Goal: Task Accomplishment & Management: Manage account settings

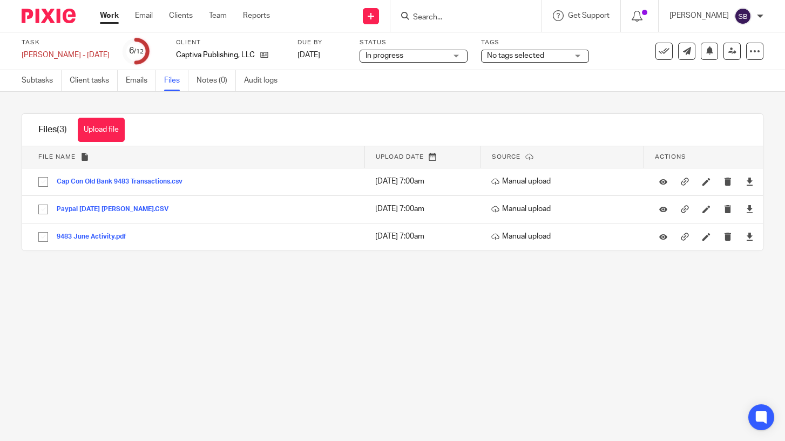
click at [107, 15] on link "Work" at bounding box center [109, 15] width 19 height 11
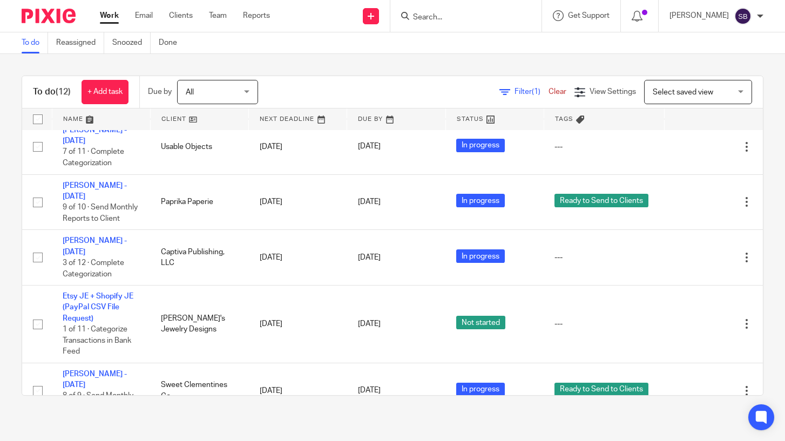
scroll to position [449, 0]
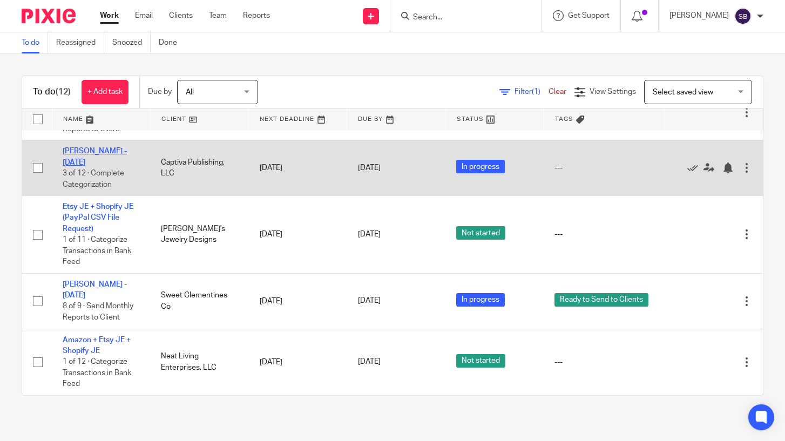
click at [124, 147] on link "[PERSON_NAME] - [DATE]" at bounding box center [95, 156] width 64 height 18
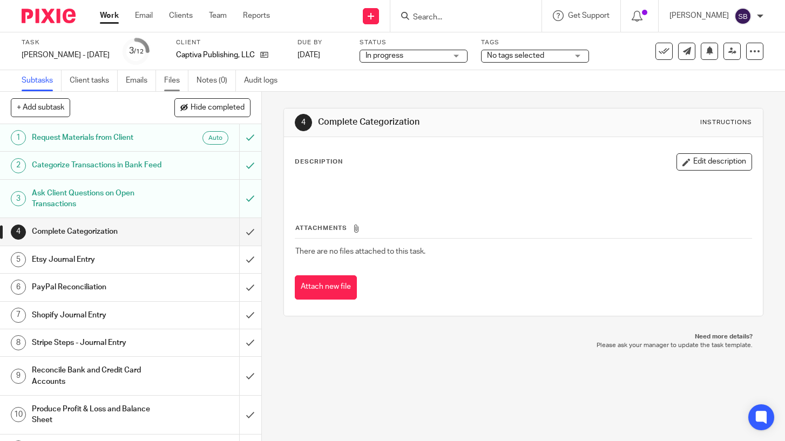
click at [172, 82] on link "Files" at bounding box center [176, 80] width 24 height 21
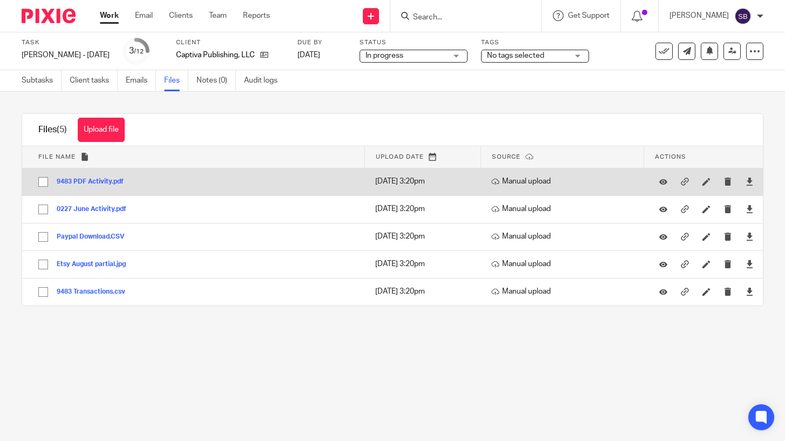
click at [100, 182] on button "9483 PDF Activity.pdf" at bounding box center [94, 182] width 75 height 8
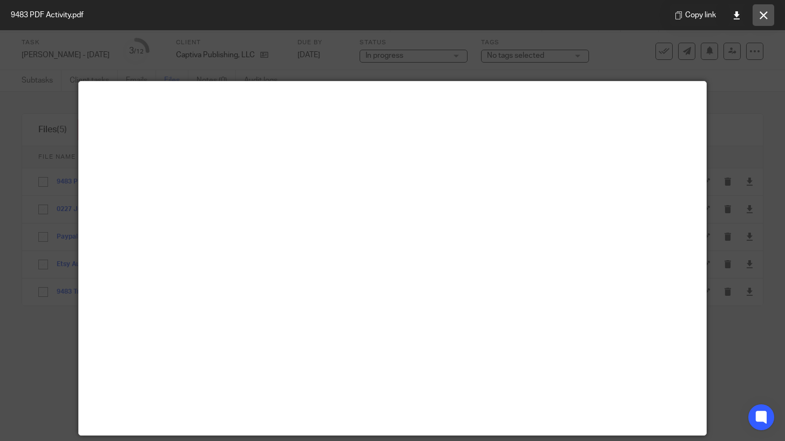
click at [766, 18] on icon at bounding box center [764, 15] width 8 height 8
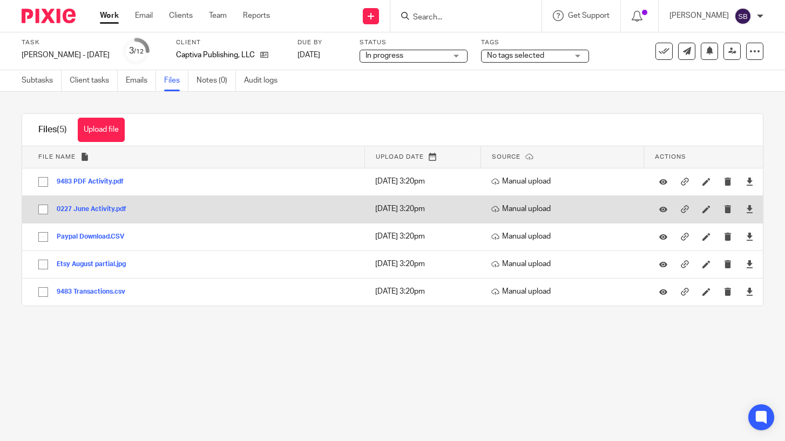
click at [118, 209] on button "0227 June Activity.pdf" at bounding box center [96, 210] width 78 height 8
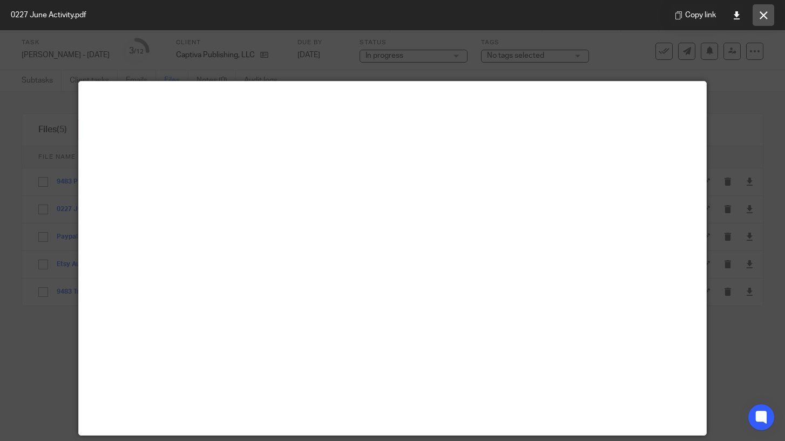
click at [766, 14] on icon at bounding box center [764, 15] width 8 height 8
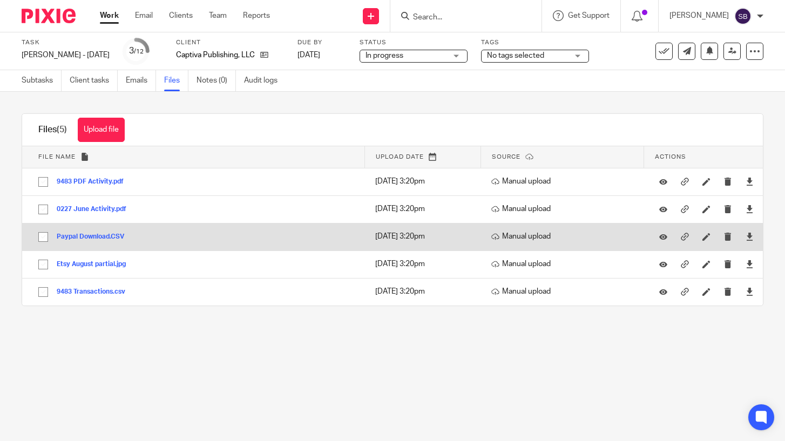
click at [114, 236] on button "Paypal Download.CSV" at bounding box center [95, 237] width 76 height 8
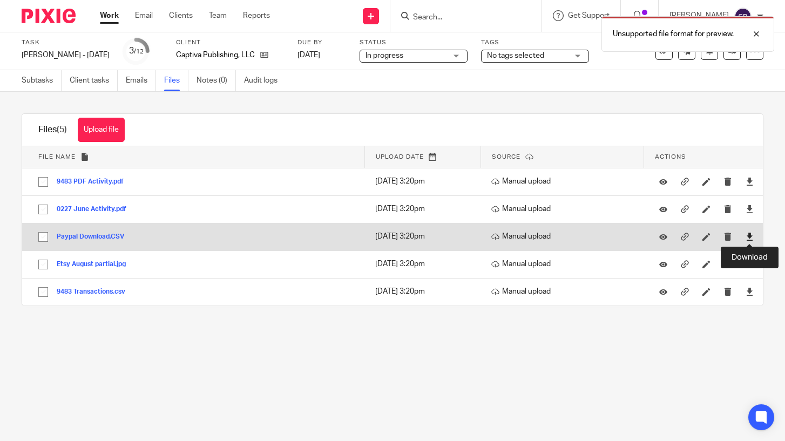
click at [749, 236] on icon at bounding box center [750, 237] width 8 height 8
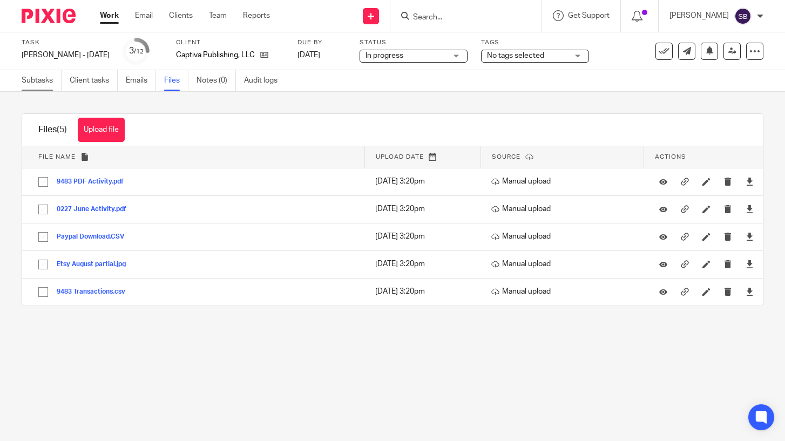
click at [40, 75] on link "Subtasks" at bounding box center [42, 80] width 40 height 21
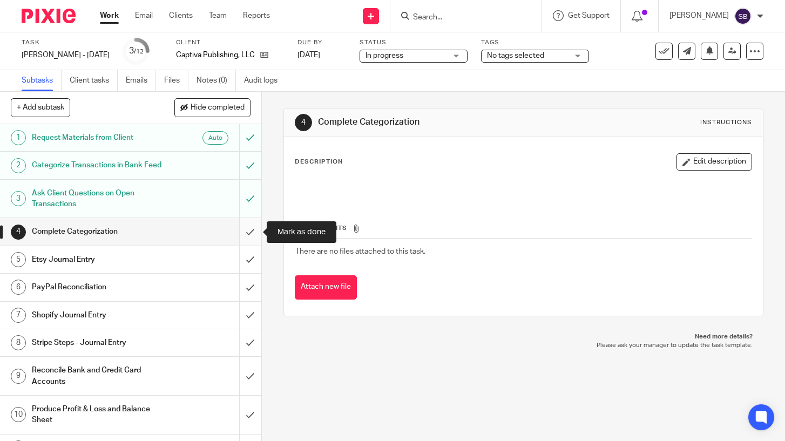
click at [248, 236] on input "submit" at bounding box center [130, 231] width 261 height 27
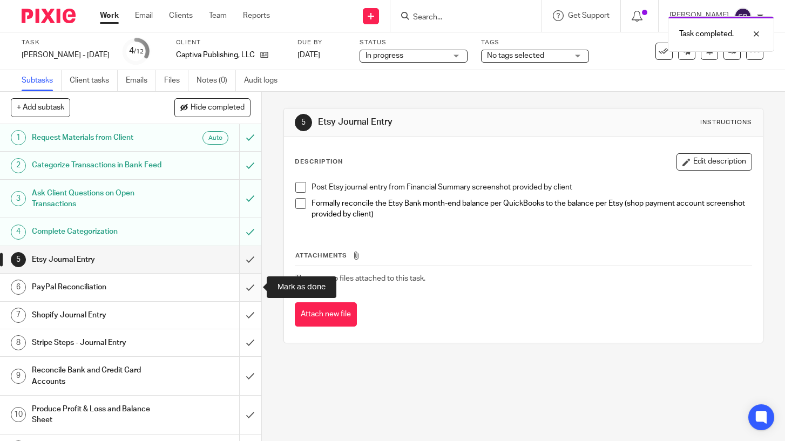
click at [250, 287] on input "submit" at bounding box center [130, 287] width 261 height 27
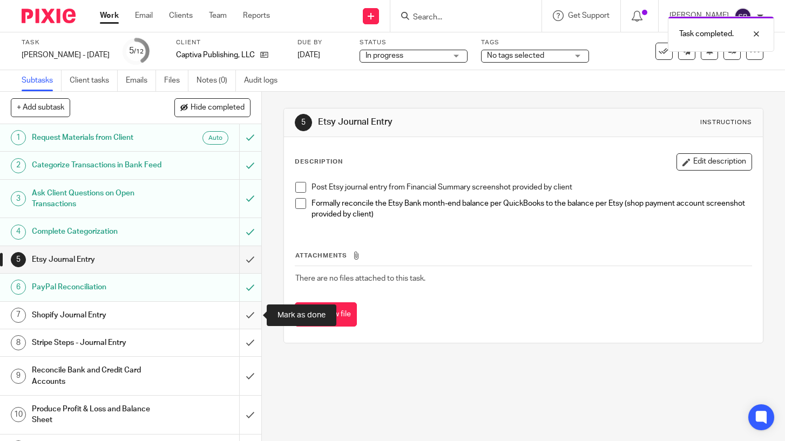
click at [250, 317] on input "submit" at bounding box center [130, 315] width 261 height 27
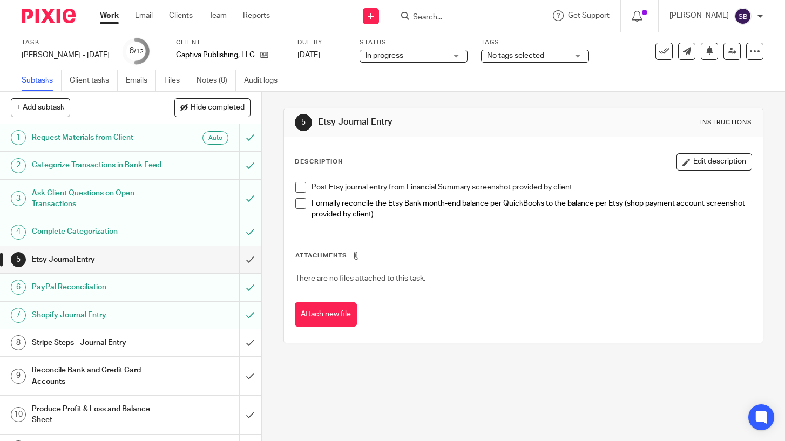
click at [108, 16] on link "Work" at bounding box center [109, 15] width 19 height 11
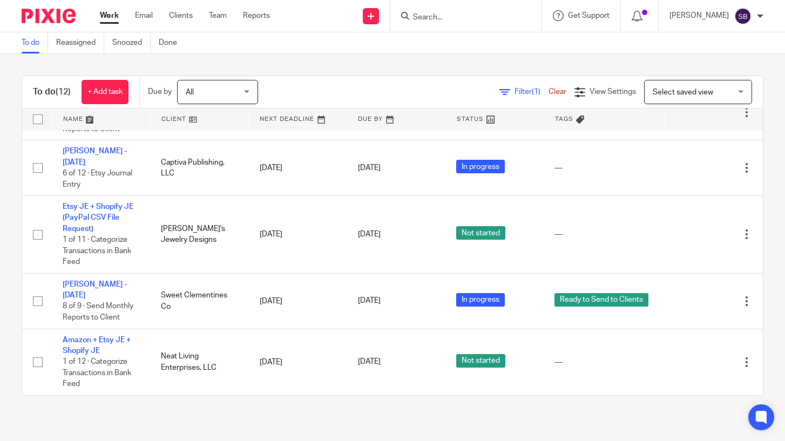
scroll to position [449, 0]
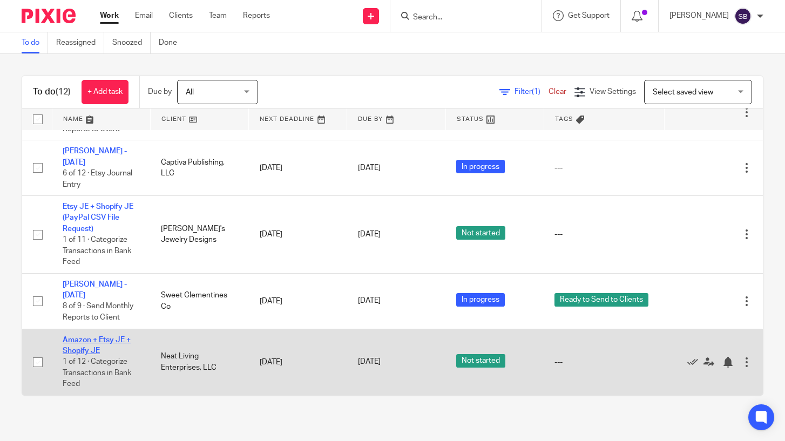
click at [119, 336] on link "Amazon + Etsy JE + Shopify JE" at bounding box center [97, 345] width 68 height 18
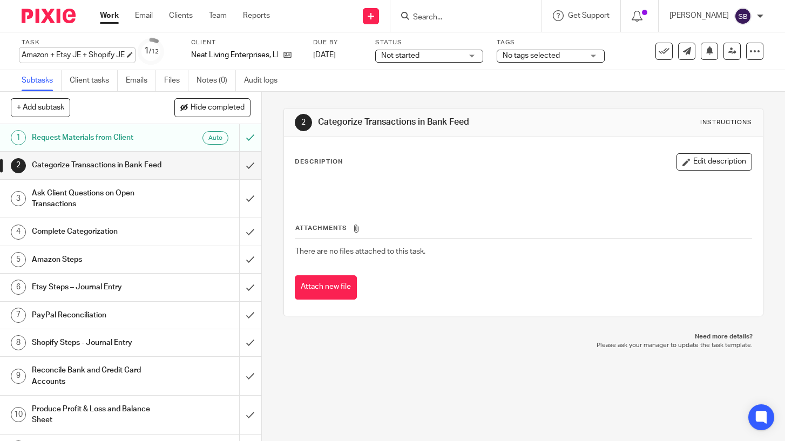
click at [92, 52] on div "Amazon + Etsy JE + Shopify JE Save Amazon + Etsy JE + Shopify JE" at bounding box center [73, 55] width 103 height 11
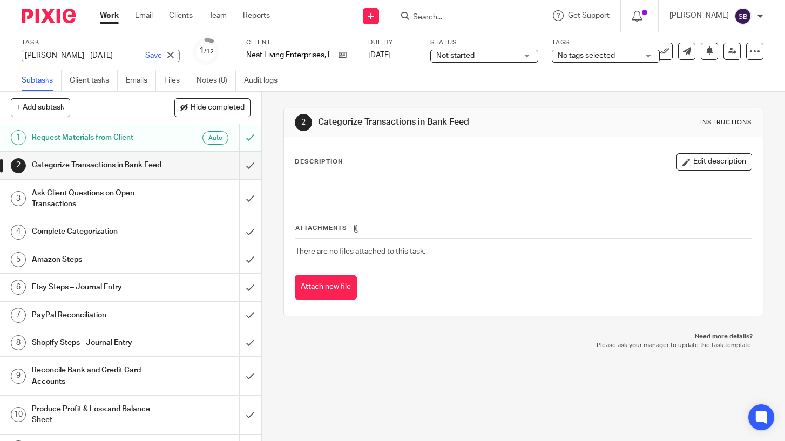
scroll to position [0, 7]
type input "[PERSON_NAME] - [DATE]"
click at [145, 56] on link "Save" at bounding box center [153, 55] width 17 height 11
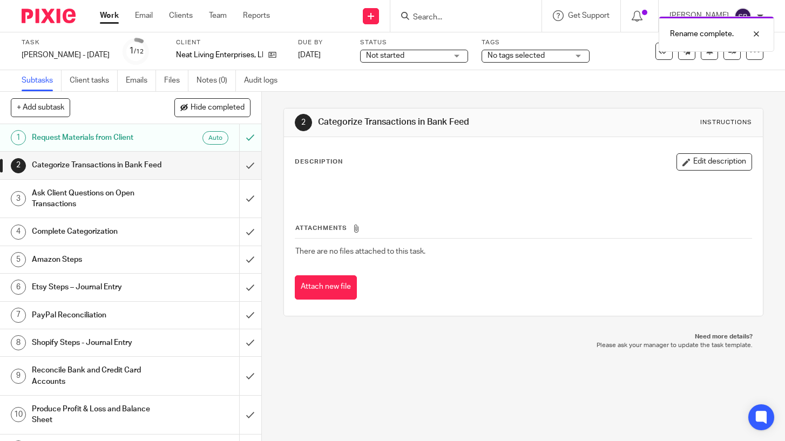
click at [374, 58] on span "Not started" at bounding box center [385, 56] width 38 height 8
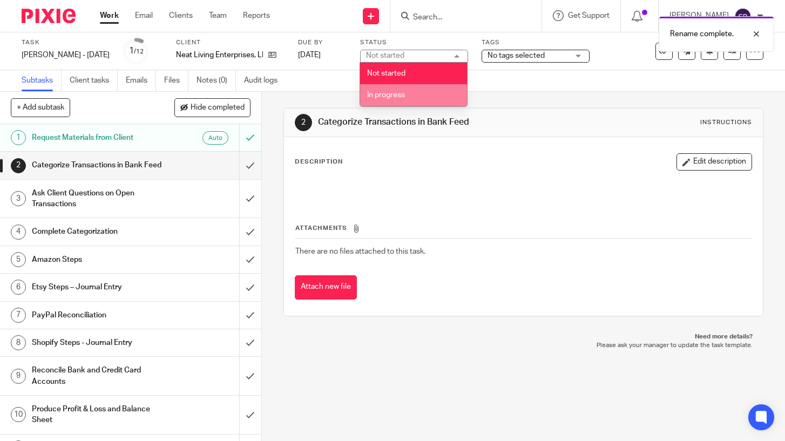
click at [385, 94] on span "In progress" at bounding box center [386, 95] width 38 height 8
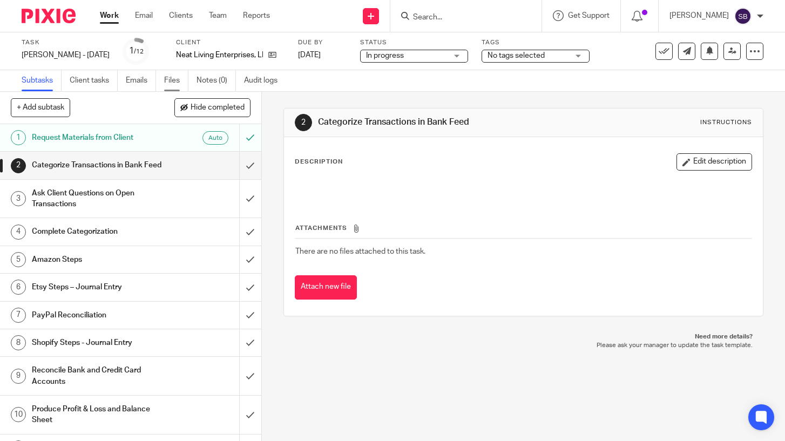
click at [174, 81] on link "Files" at bounding box center [176, 80] width 24 height 21
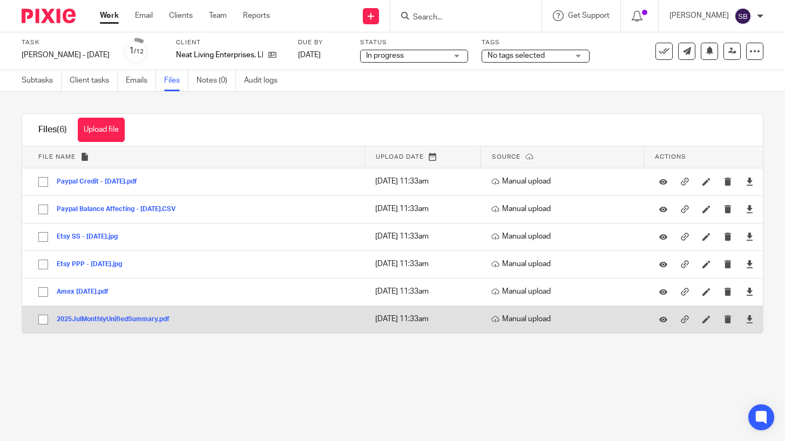
click at [152, 317] on button "2025JulMonthlyUnifiedSummary.pdf" at bounding box center [117, 320] width 121 height 8
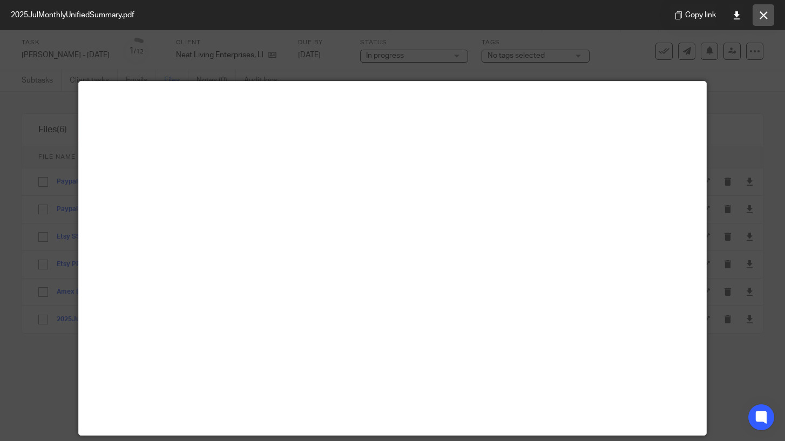
click at [767, 15] on icon at bounding box center [764, 15] width 8 height 8
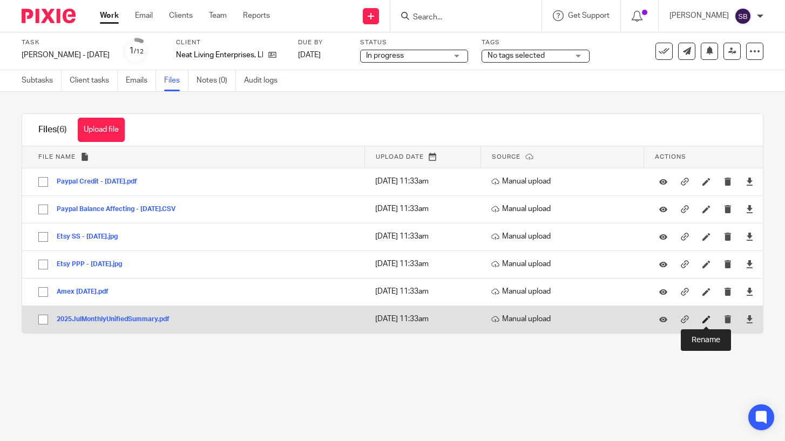
click at [706, 322] on icon at bounding box center [706, 319] width 8 height 8
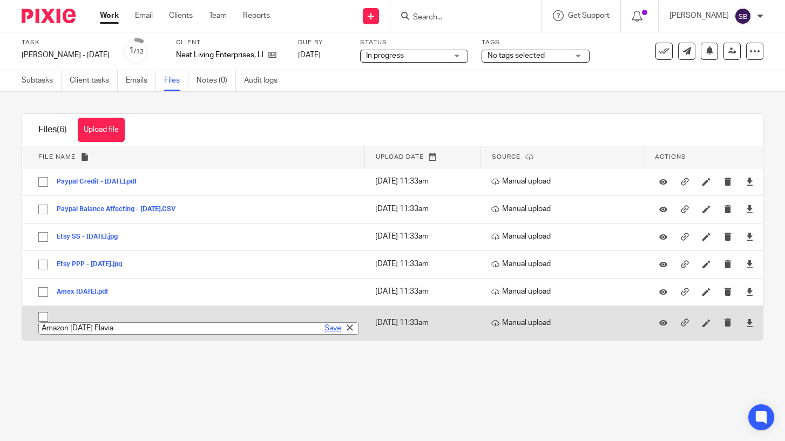
type input "Amazon July 25 Flavia"
click at [331, 329] on link "Save" at bounding box center [332, 328] width 17 height 11
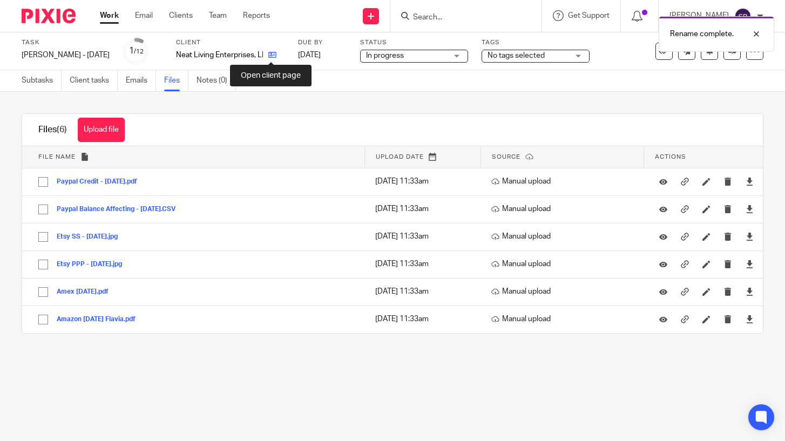
click at [272, 55] on icon at bounding box center [272, 55] width 8 height 8
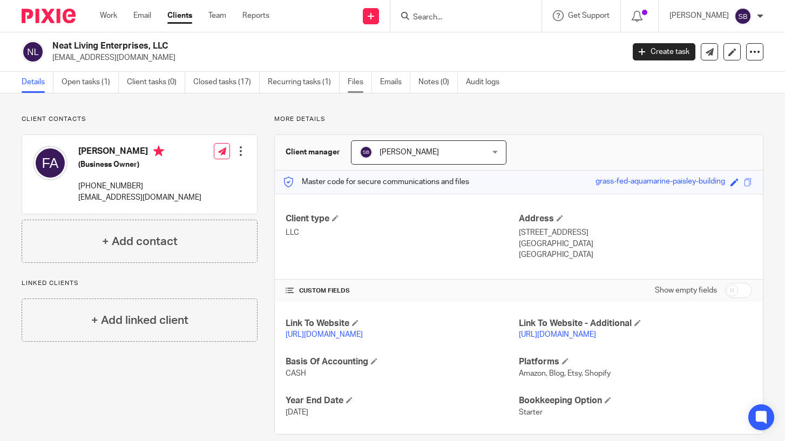
click at [358, 80] on link "Files" at bounding box center [360, 82] width 24 height 21
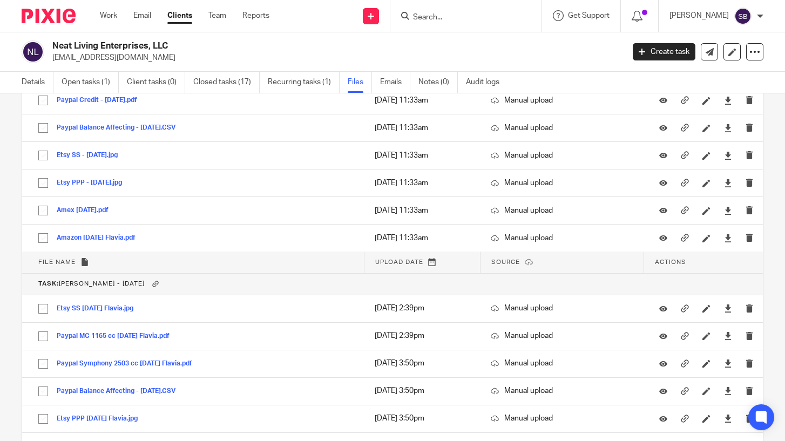
scroll to position [1691, 0]
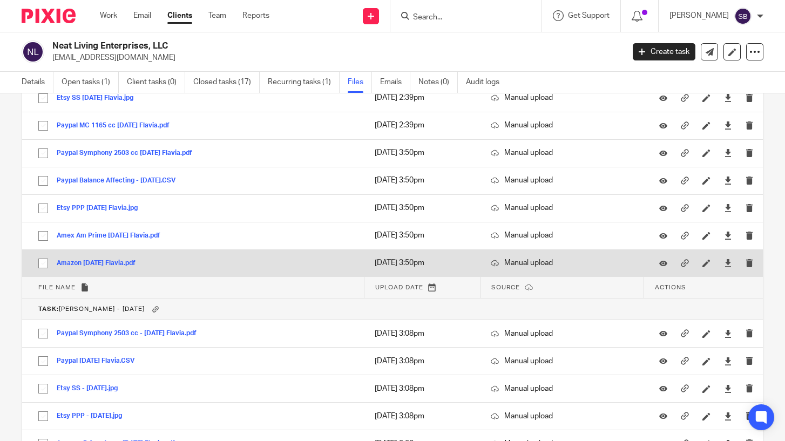
click at [125, 262] on button "Amazon [DATE] Flavia.pdf" at bounding box center [100, 264] width 87 height 8
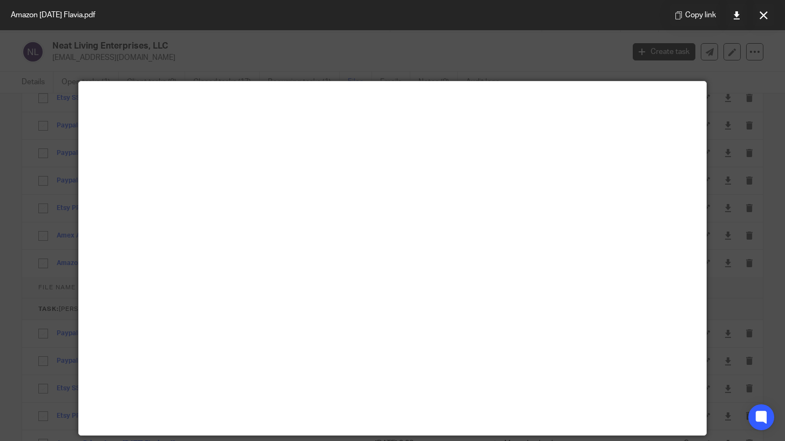
scroll to position [1, 0]
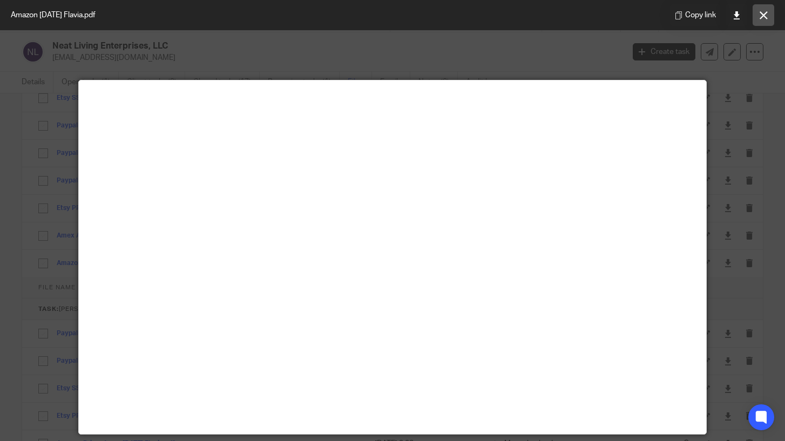
click at [760, 15] on icon at bounding box center [764, 15] width 8 height 8
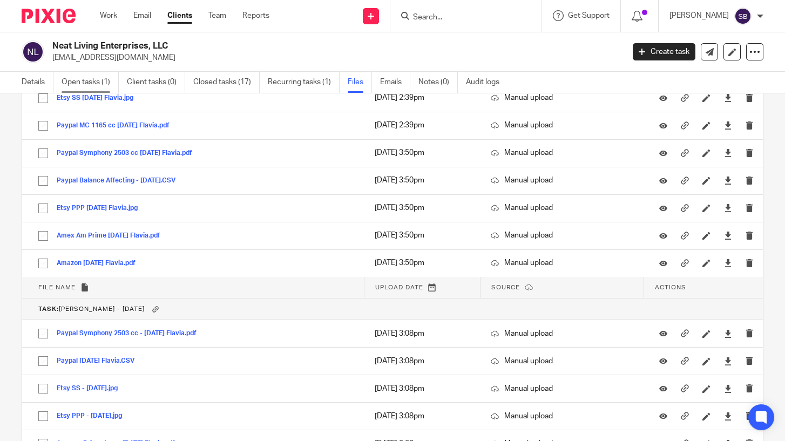
click at [90, 86] on link "Open tasks (1)" at bounding box center [90, 82] width 57 height 21
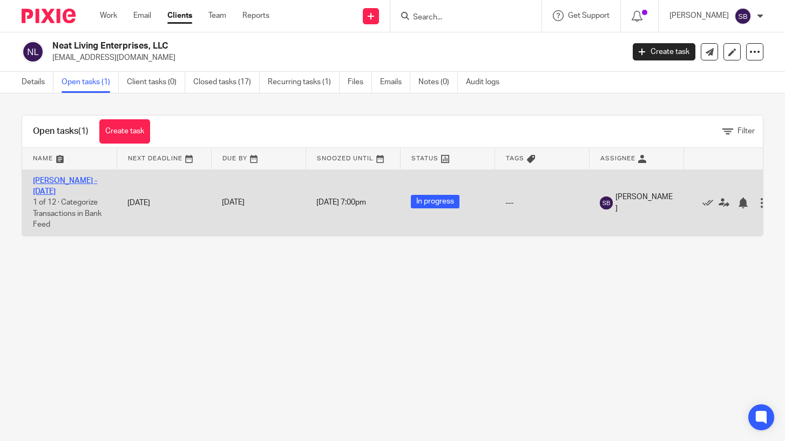
click at [84, 180] on link "[PERSON_NAME] - [DATE]" at bounding box center [65, 186] width 64 height 18
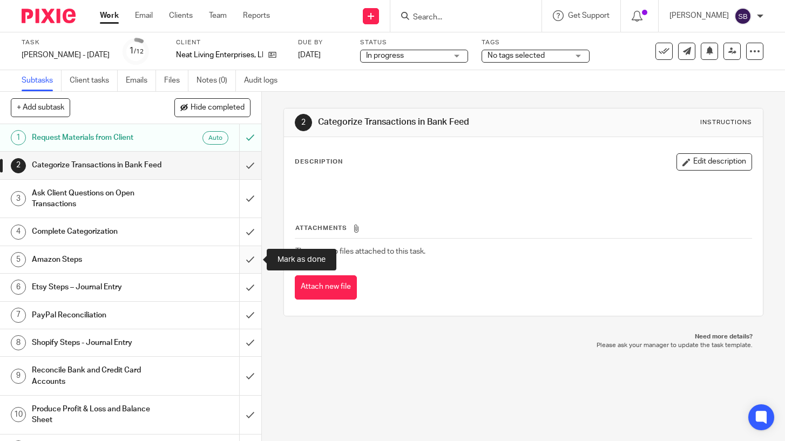
click at [249, 259] on input "submit" at bounding box center [130, 259] width 261 height 27
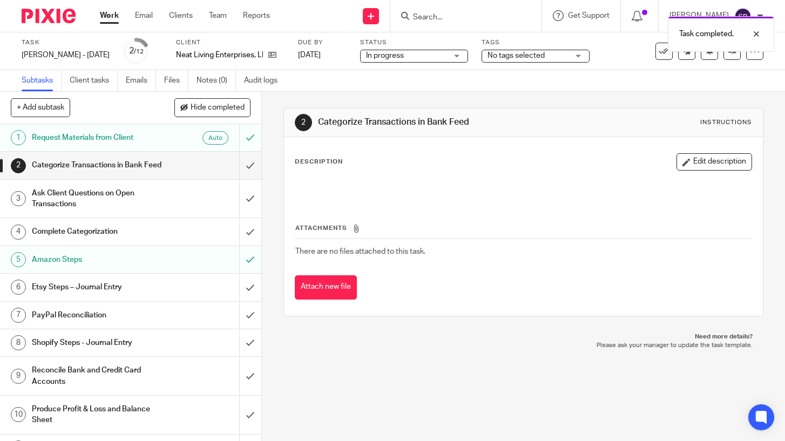
click at [106, 15] on link "Work" at bounding box center [109, 15] width 19 height 11
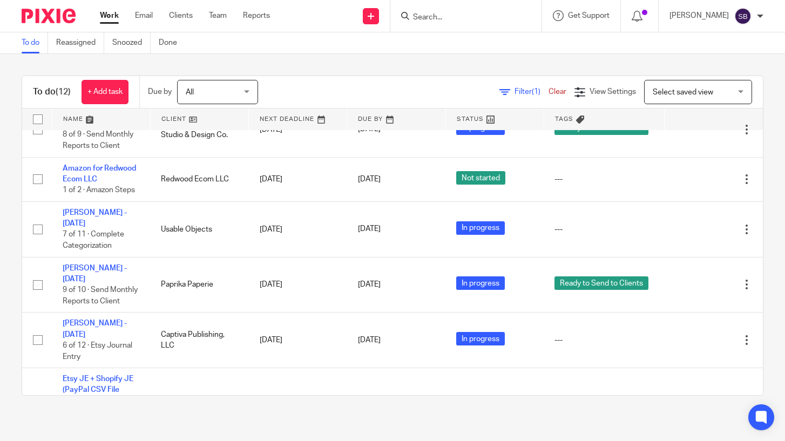
scroll to position [290, 0]
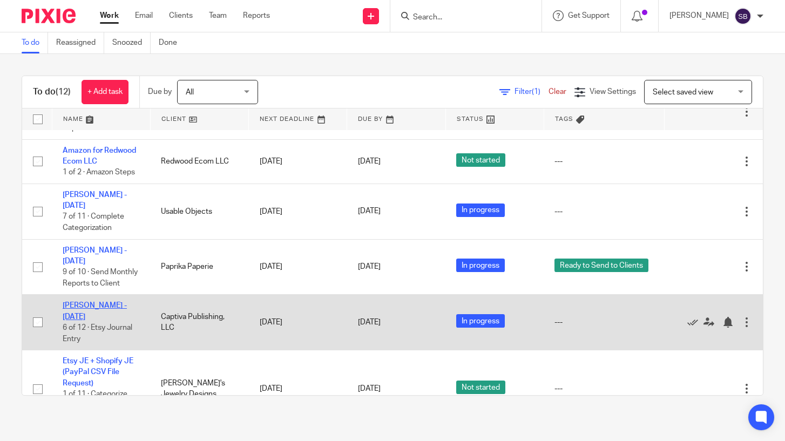
click at [106, 304] on link "[PERSON_NAME] - [DATE]" at bounding box center [95, 311] width 64 height 18
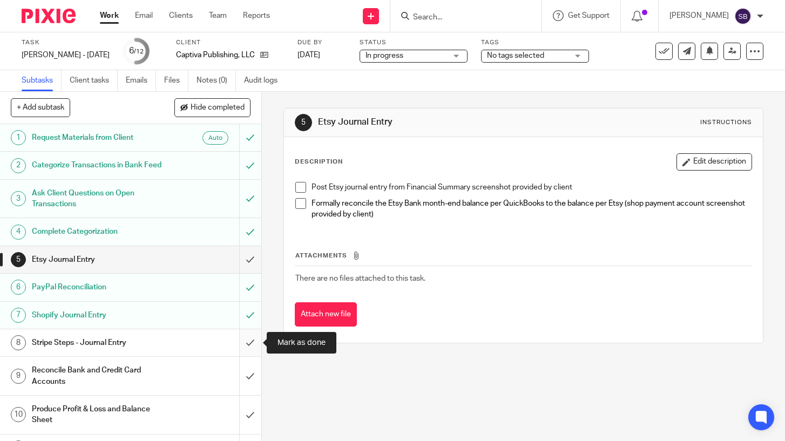
click at [252, 345] on input "submit" at bounding box center [130, 342] width 261 height 27
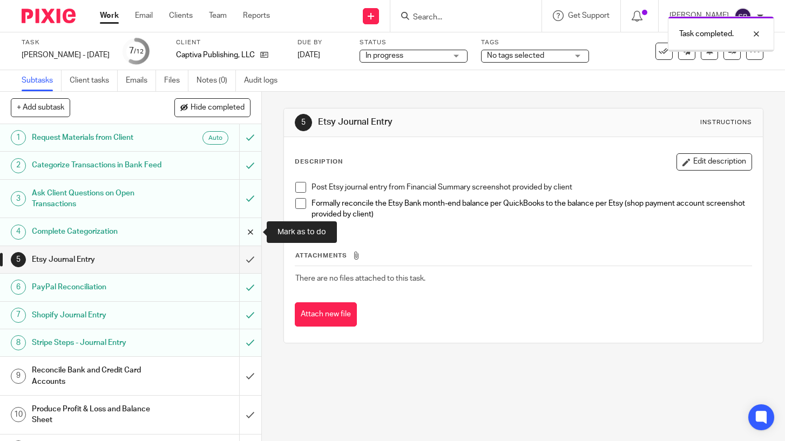
click at [249, 232] on input "submit" at bounding box center [130, 231] width 261 height 27
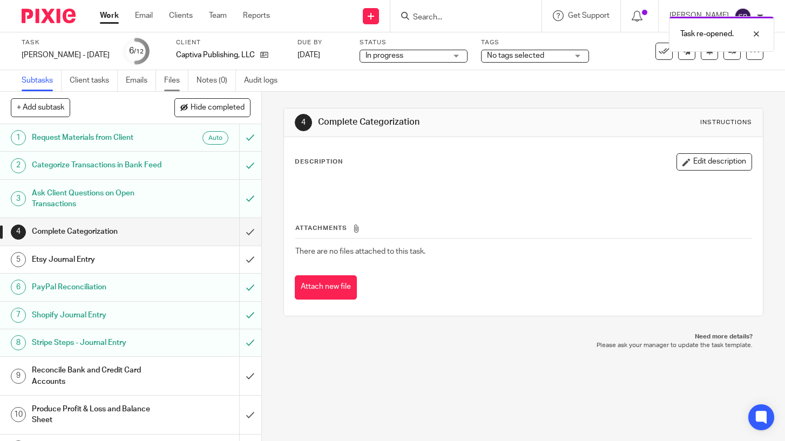
click at [172, 81] on link "Files" at bounding box center [176, 80] width 24 height 21
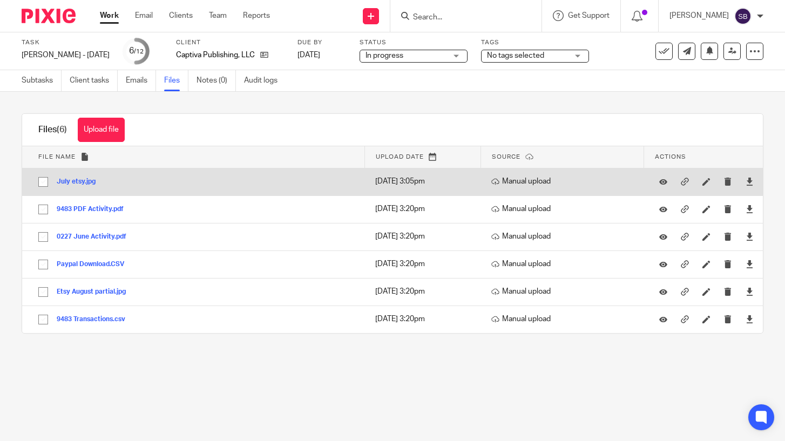
click at [70, 182] on button "July etsy.jpg" at bounding box center [80, 182] width 47 height 8
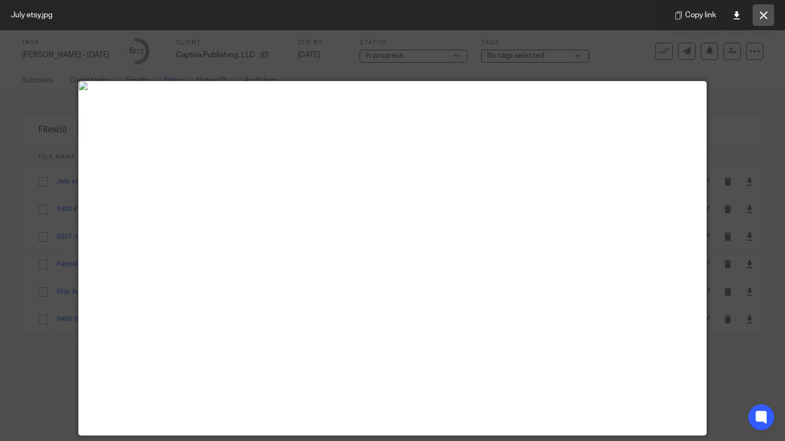
click at [765, 17] on icon at bounding box center [764, 15] width 8 height 8
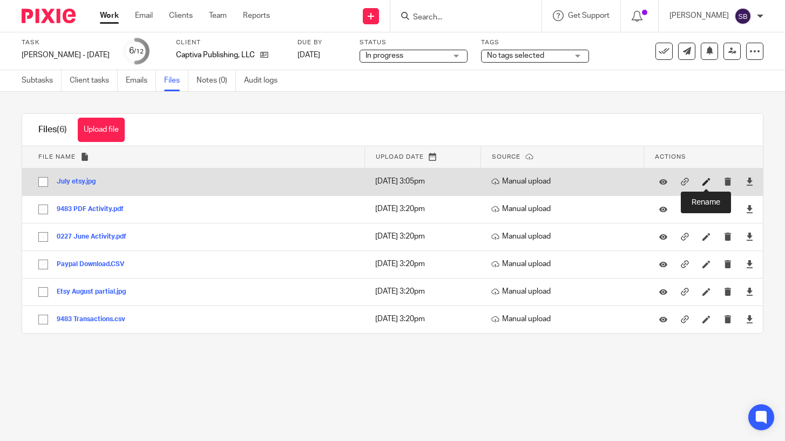
click at [706, 182] on icon at bounding box center [706, 182] width 8 height 8
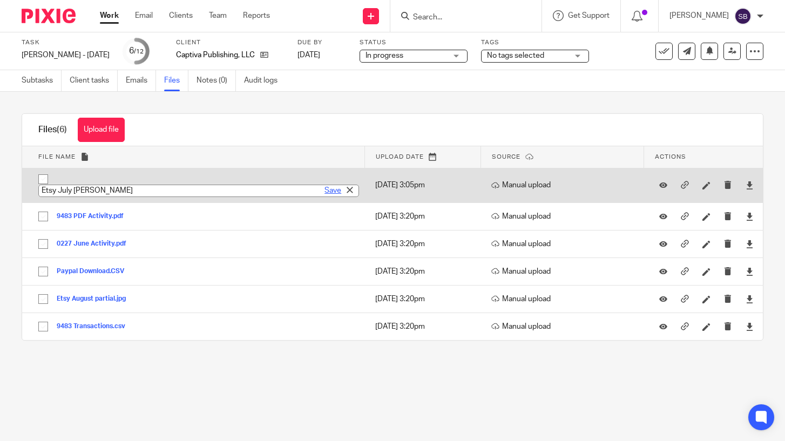
type input "Etsy July Bonnie"
click at [333, 191] on link "Save" at bounding box center [332, 190] width 17 height 11
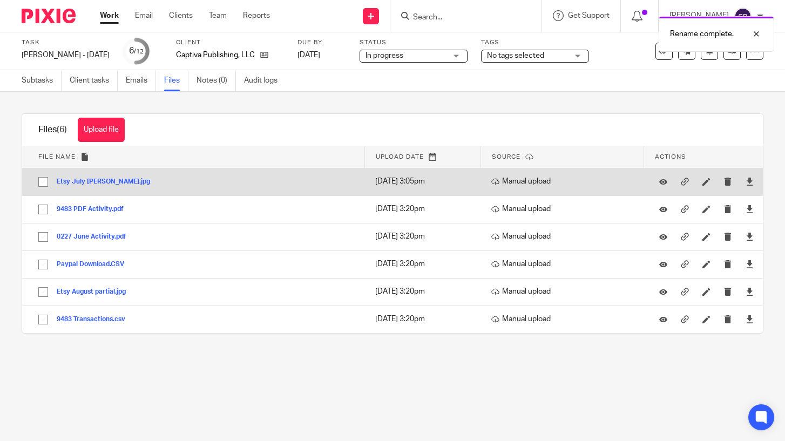
click at [89, 179] on button "Etsy July Bonnie.jpg" at bounding box center [107, 182] width 101 height 8
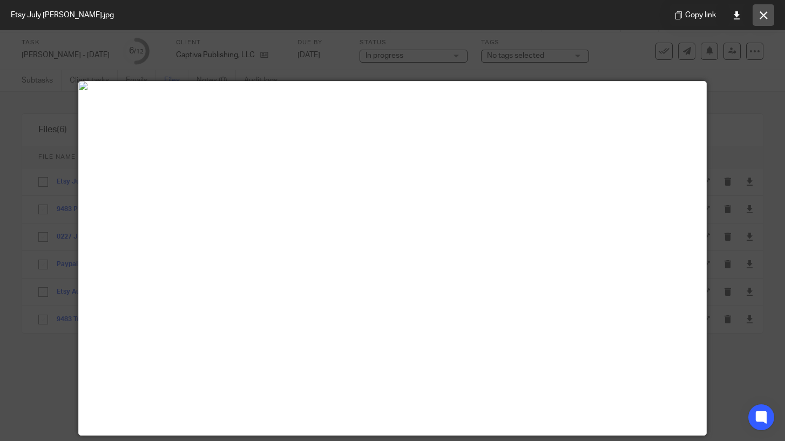
click at [763, 17] on icon at bounding box center [764, 15] width 8 height 8
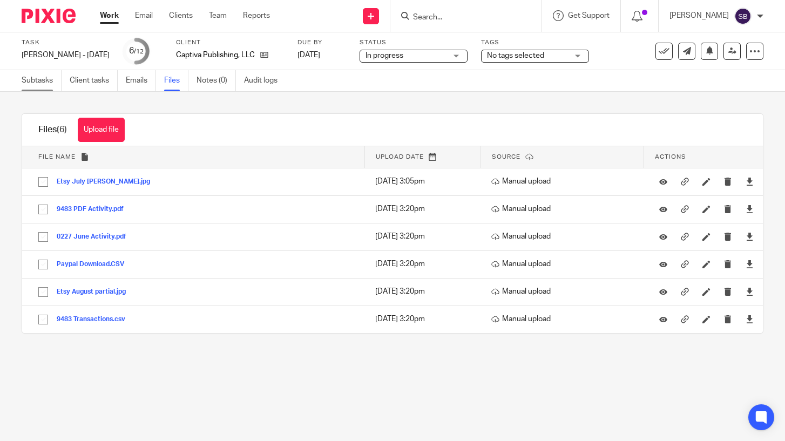
click at [39, 80] on link "Subtasks" at bounding box center [42, 80] width 40 height 21
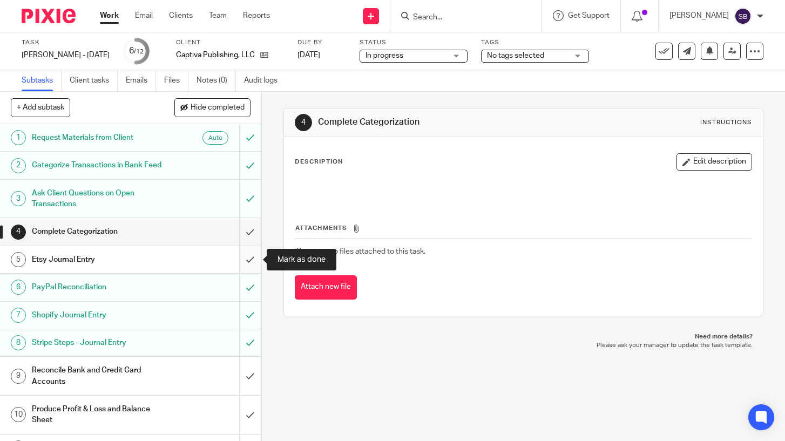
click at [254, 261] on input "submit" at bounding box center [130, 259] width 261 height 27
click at [105, 15] on link "Work" at bounding box center [109, 15] width 19 height 11
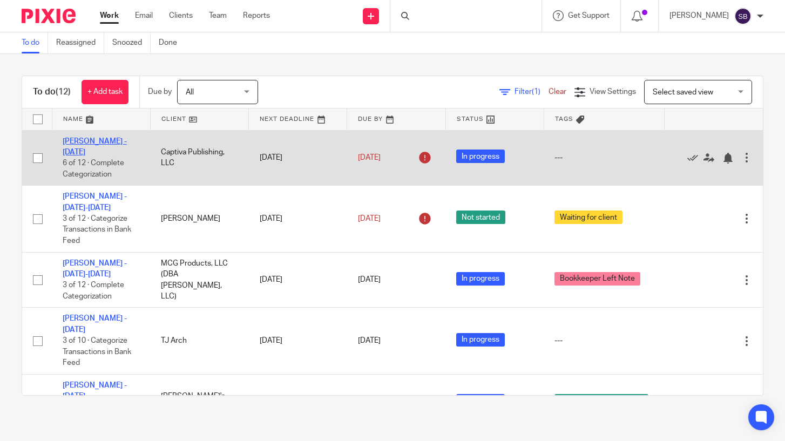
click at [91, 141] on link "[PERSON_NAME] - [DATE]" at bounding box center [95, 147] width 64 height 18
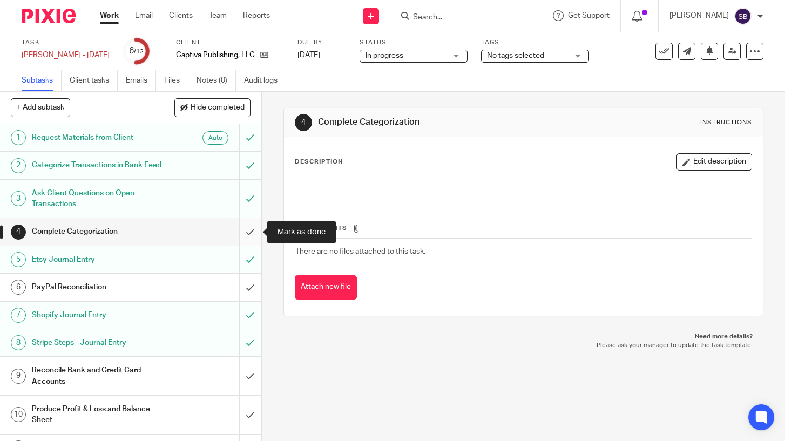
click at [250, 231] on input "submit" at bounding box center [130, 231] width 261 height 27
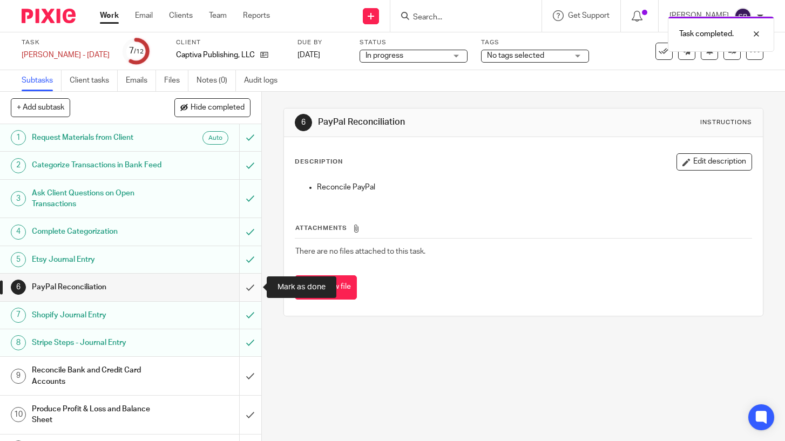
click at [249, 287] on input "submit" at bounding box center [130, 287] width 261 height 27
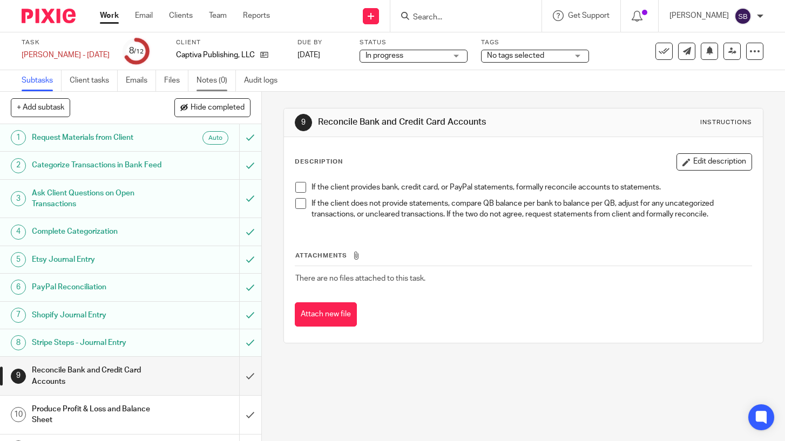
click at [208, 82] on link "Notes (0)" at bounding box center [216, 80] width 39 height 21
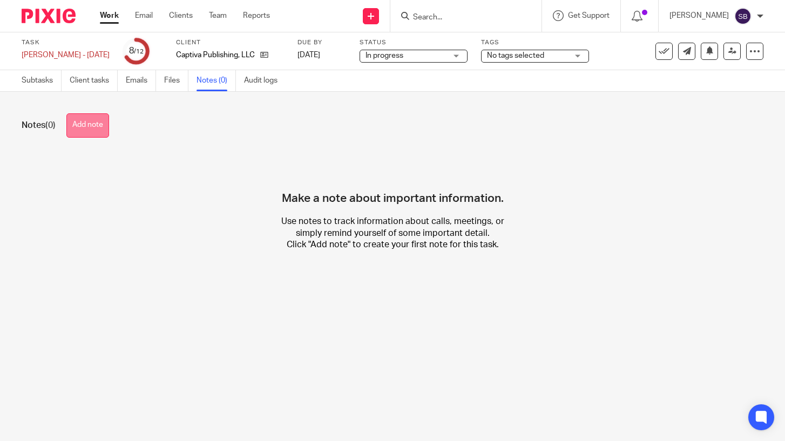
click at [94, 121] on button "Add note" at bounding box center [87, 125] width 43 height 24
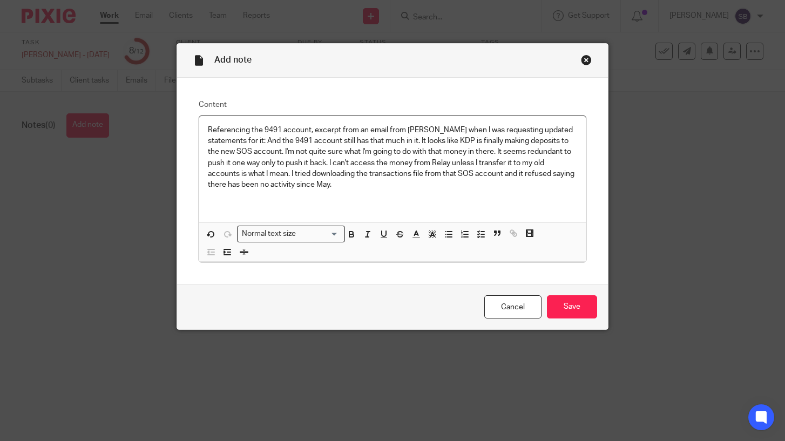
click at [268, 141] on p "Referencing the 9491 account, excerpt from an email from Bonnie when I was requ…" at bounding box center [392, 158] width 369 height 66
click at [421, 141] on p "Referencing the 9491 account, excerpt from an email from Bonnie when I was requ…" at bounding box center [392, 158] width 369 height 66
click at [318, 131] on p "Referencing the 9491 account, excerpt from an email from Bonnie when I was requ…" at bounding box center [392, 158] width 369 height 66
click at [489, 132] on p "Excerpt from an email from Bonnie when I was requesting updated statements for …" at bounding box center [392, 158] width 369 height 66
click at [261, 131] on p "Excerpt from an email from Bonnie when I was requesting updated statements for …" at bounding box center [392, 158] width 369 height 66
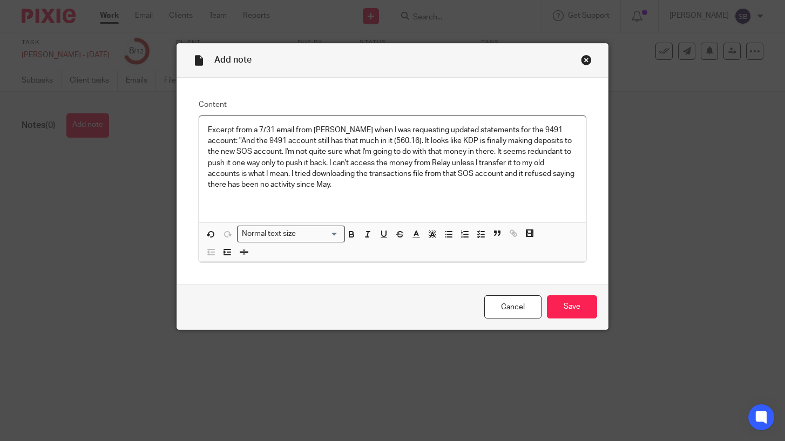
click at [285, 185] on p "Excerpt from a 7/31 email from Bonnie when I was requesting updated statements …" at bounding box center [392, 158] width 369 height 66
click at [578, 304] on input "Save" at bounding box center [572, 306] width 50 height 23
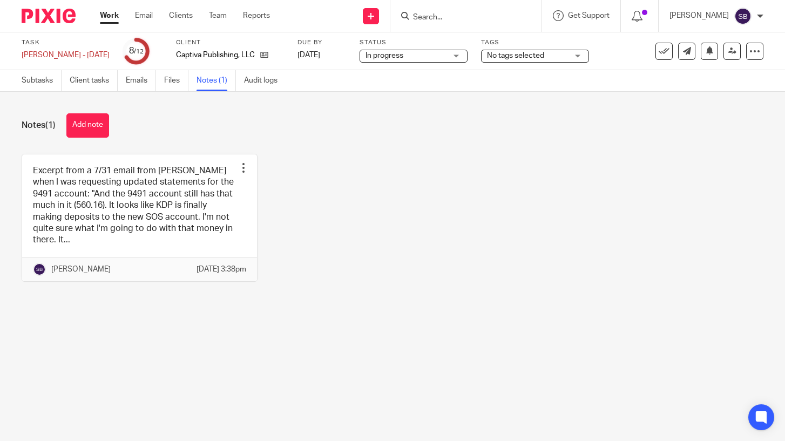
click at [515, 54] on span "No tags selected" at bounding box center [515, 56] width 57 height 8
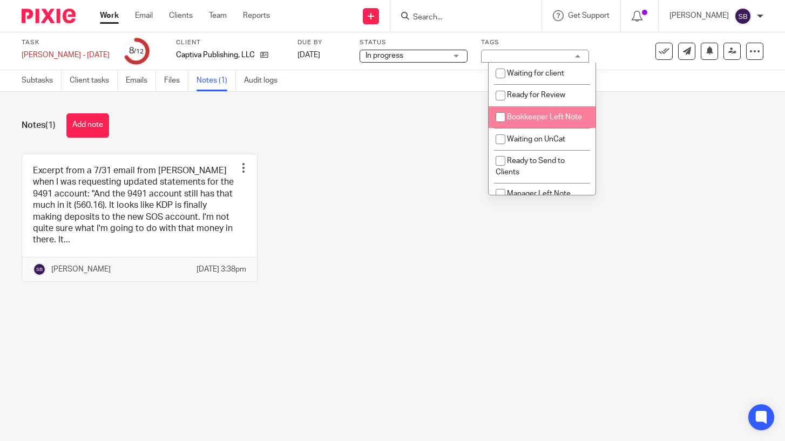
click at [504, 118] on input "checkbox" at bounding box center [500, 117] width 21 height 21
checkbox input "true"
click at [367, 154] on div "Excerpt from a 7/31 email from Bonnie when I was requesting updated statements …" at bounding box center [384, 226] width 758 height 144
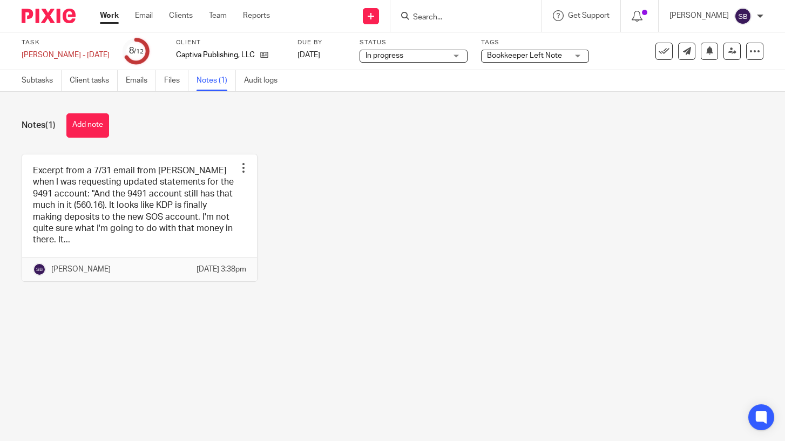
click at [105, 17] on link "Work" at bounding box center [109, 15] width 19 height 11
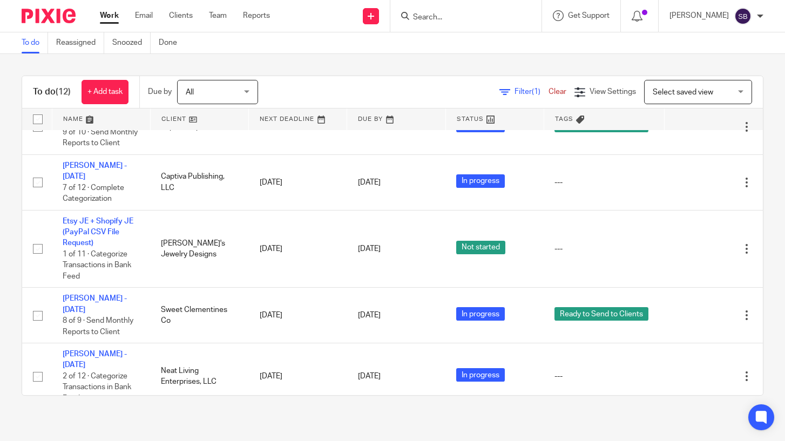
scroll to position [460, 0]
